Goal: Check status: Check status

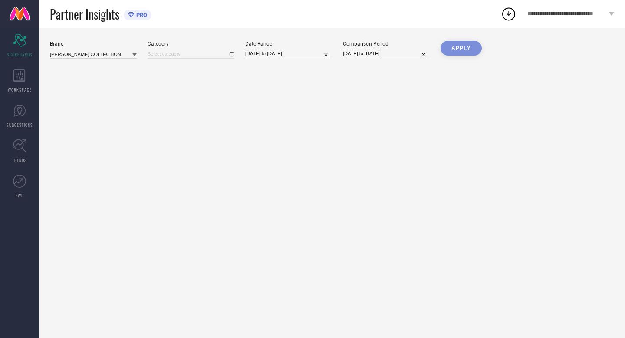
type input "All"
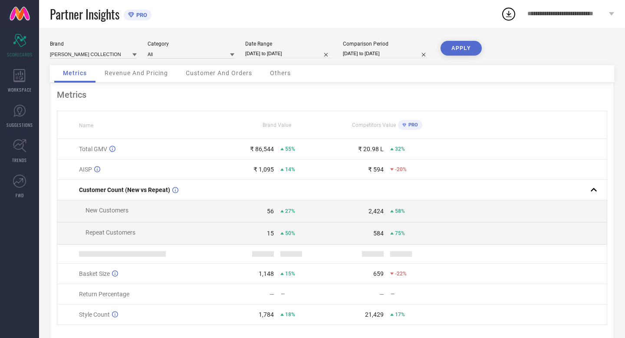
click at [311, 54] on input "[DATE] to [DATE]" at bounding box center [288, 53] width 87 height 9
select select "8"
select select "2025"
select select "9"
select select "2025"
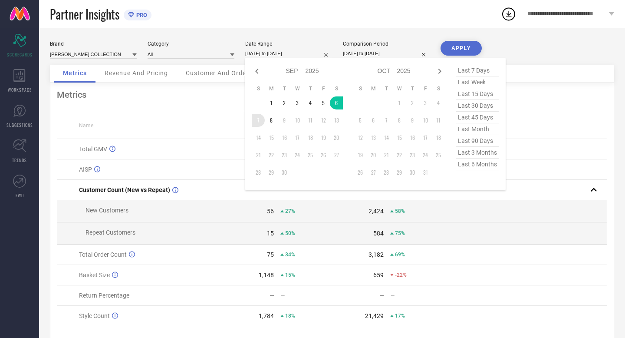
click at [256, 122] on td "7" at bounding box center [258, 120] width 13 height 13
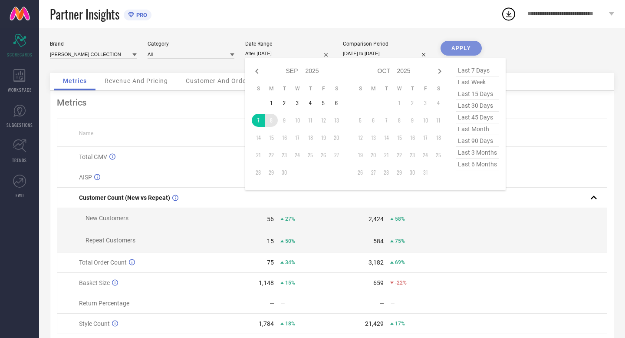
type input "07-09-2025 to 08-09-2025"
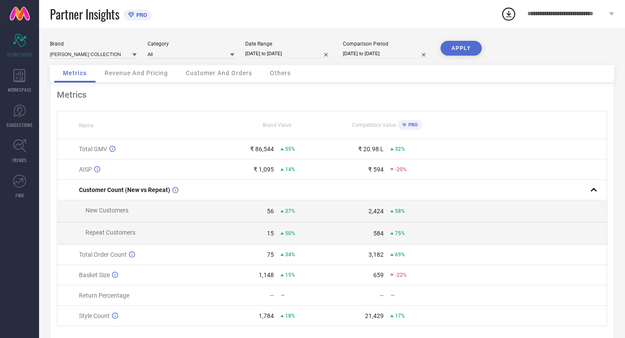
click at [403, 55] on input "[DATE] to [DATE]" at bounding box center [386, 53] width 87 height 9
select select "8"
select select "2024"
select select "9"
select select "2024"
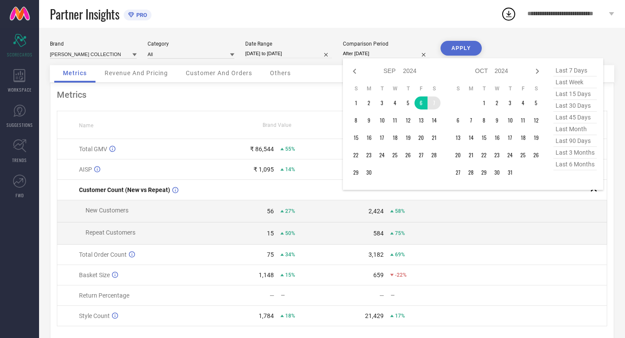
click at [435, 102] on td "7" at bounding box center [434, 102] width 13 height 13
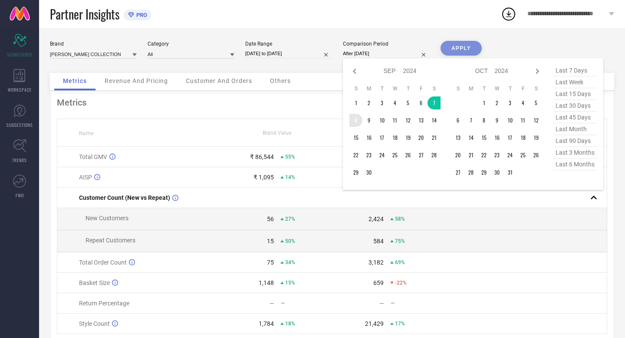
type input "07-09-2024 to 08-09-2024"
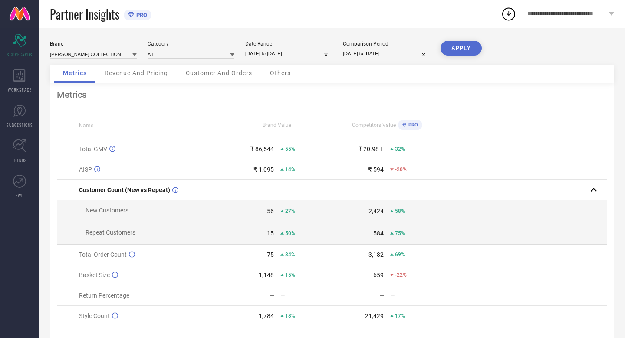
click at [453, 49] on button "APPLY" at bounding box center [461, 48] width 41 height 15
click at [455, 73] on div "Metrics Revenue And Pricing Customer And Orders Others" at bounding box center [332, 74] width 564 height 18
